Goal: Navigation & Orientation: Understand site structure

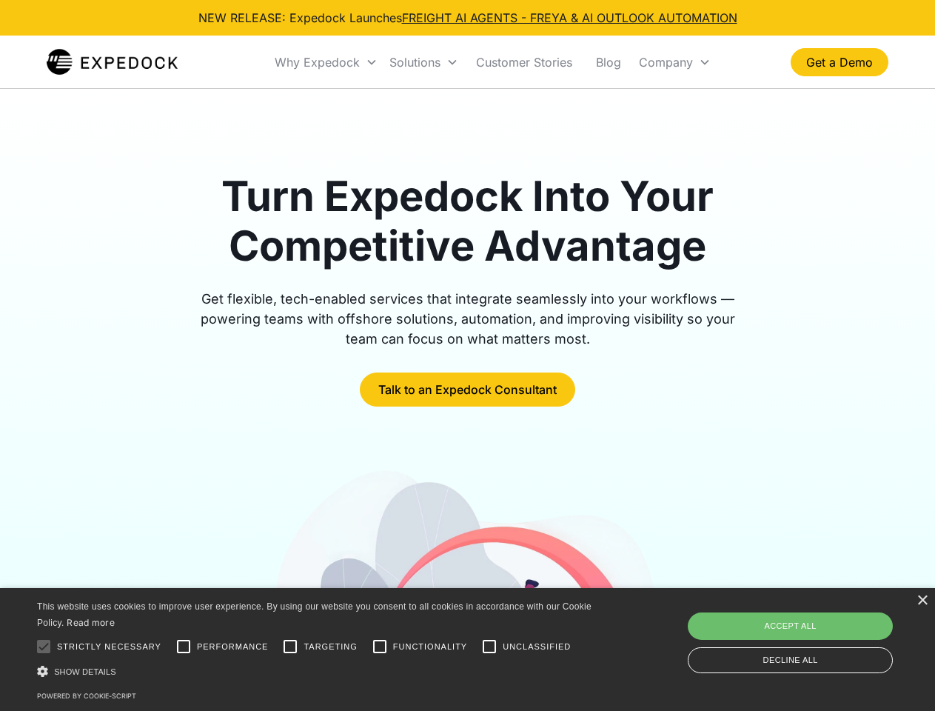
click at [327, 62] on div "Why Expedock" at bounding box center [317, 62] width 85 height 15
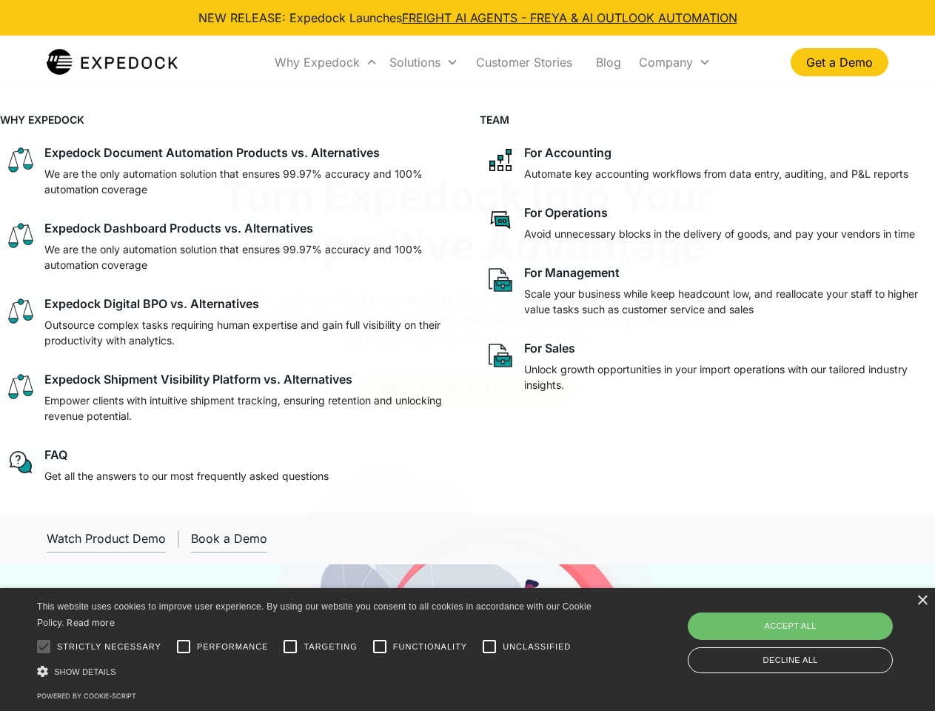
click at [424, 62] on div "Solutions" at bounding box center [415, 62] width 51 height 15
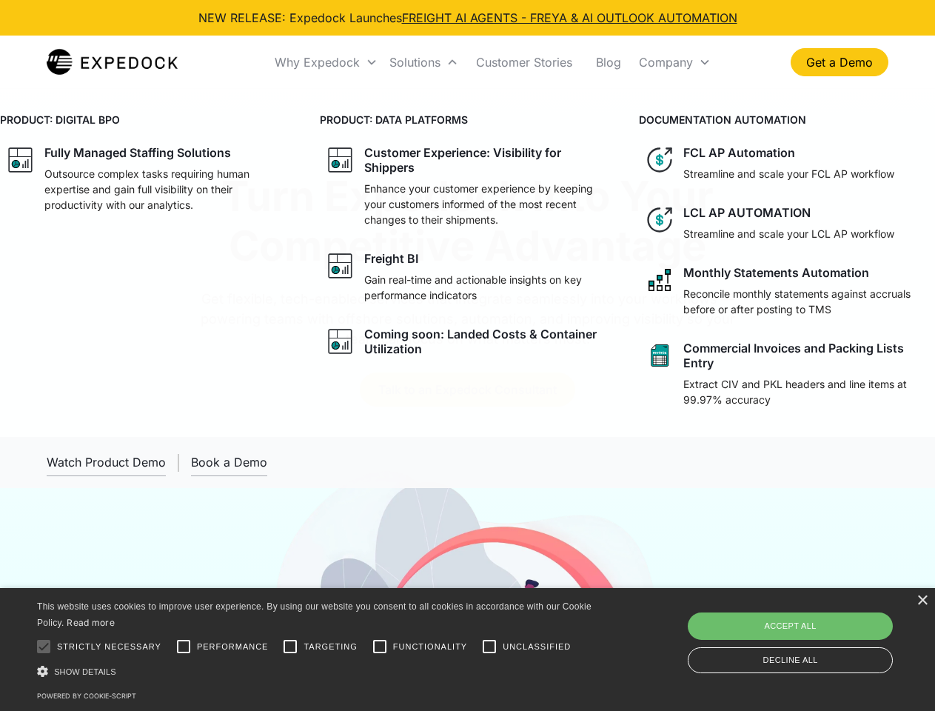
click at [675, 62] on div "Company" at bounding box center [666, 62] width 54 height 15
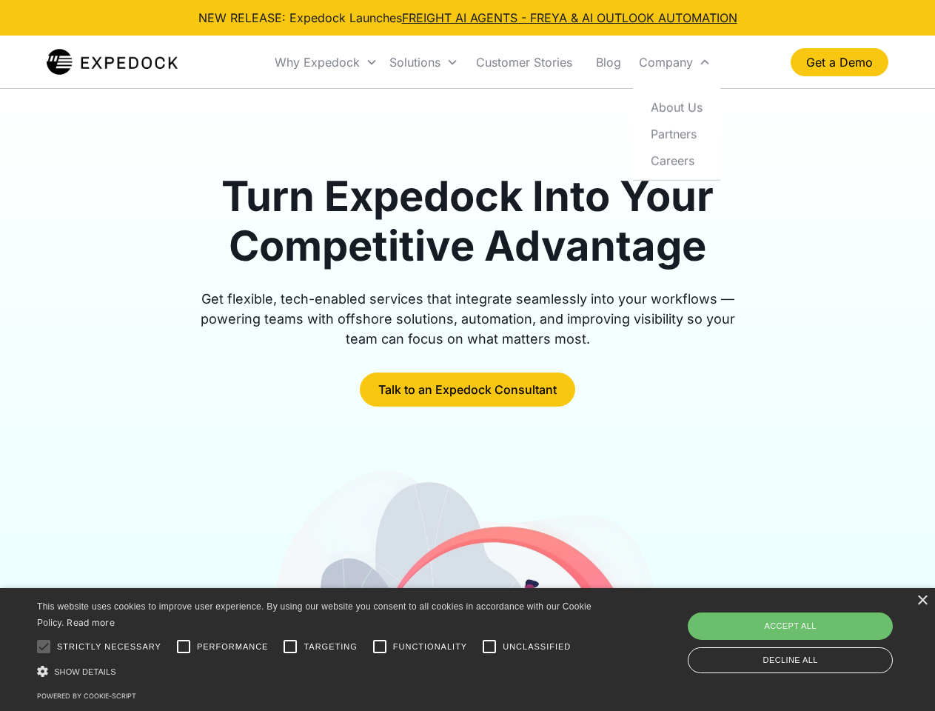
click at [44, 647] on div at bounding box center [44, 647] width 30 height 30
click at [184, 647] on input "Performance" at bounding box center [184, 647] width 30 height 30
checkbox input "true"
click at [290, 647] on input "Targeting" at bounding box center [291, 647] width 30 height 30
checkbox input "true"
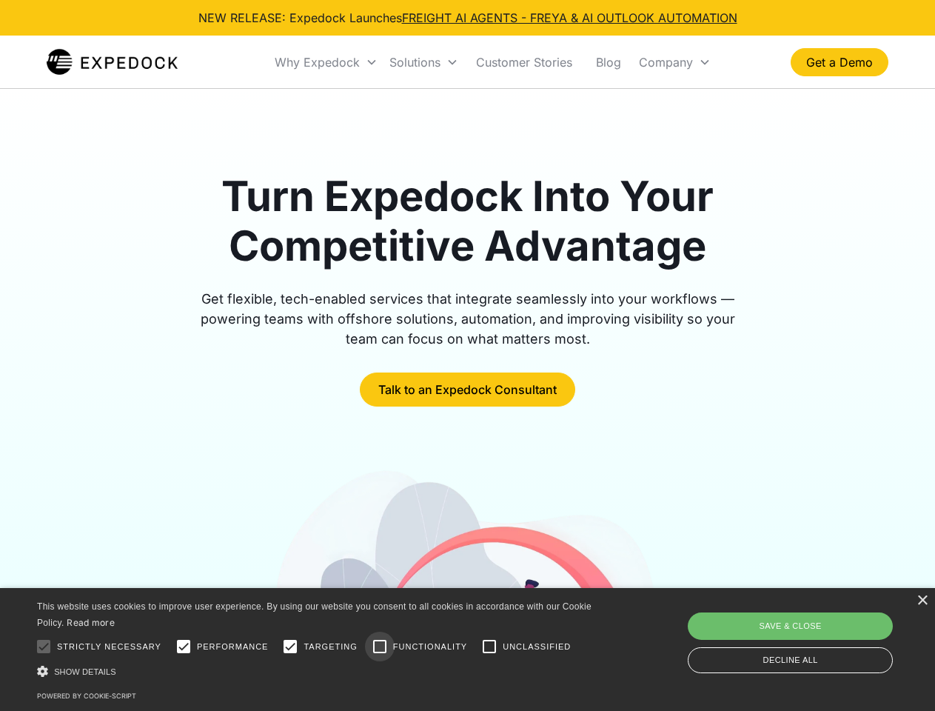
click at [380, 647] on input "Functionality" at bounding box center [380, 647] width 30 height 30
checkbox input "true"
click at [490, 647] on input "Unclassified" at bounding box center [490, 647] width 30 height 30
checkbox input "true"
click at [317, 671] on div "Show details Hide details" at bounding box center [317, 672] width 560 height 16
